Goal: Navigation & Orientation: Go to known website

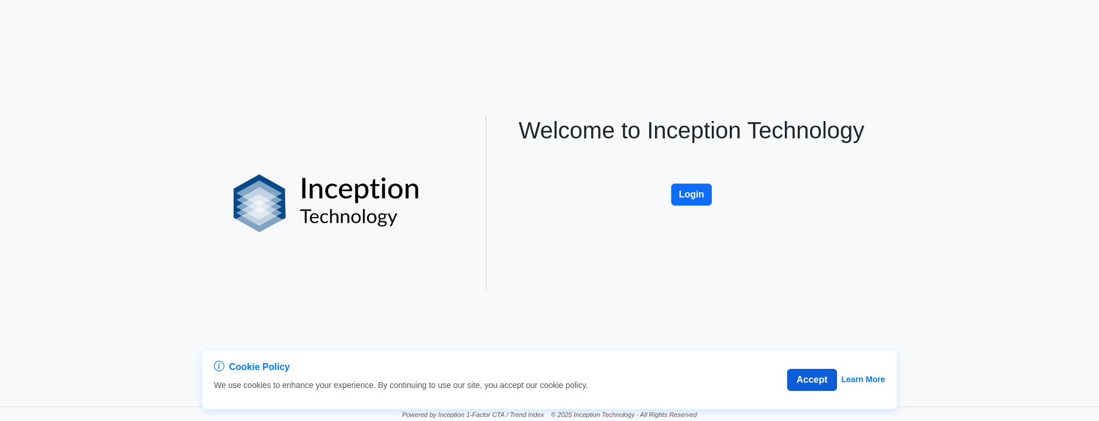
click at [812, 381] on button "Accept" at bounding box center [811, 380] width 49 height 22
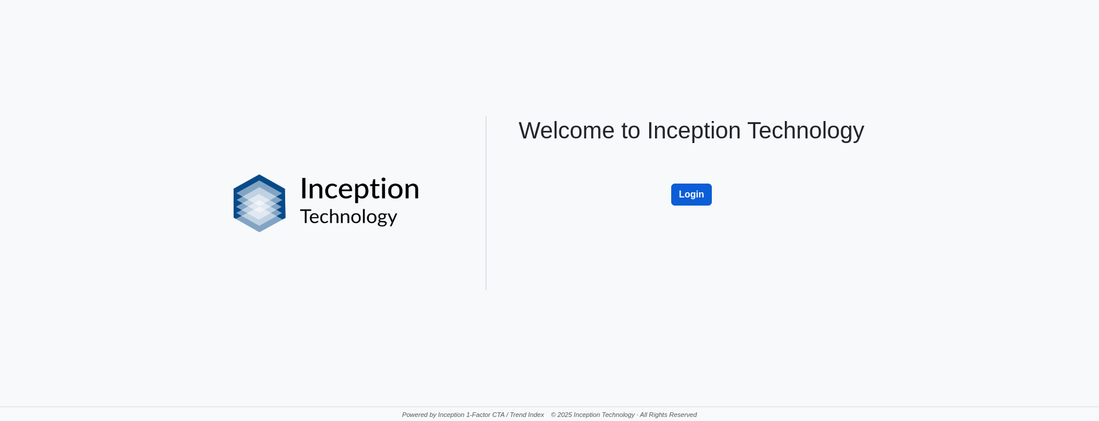
click at [688, 195] on button "Login" at bounding box center [691, 195] width 41 height 22
